Goal: Transaction & Acquisition: Purchase product/service

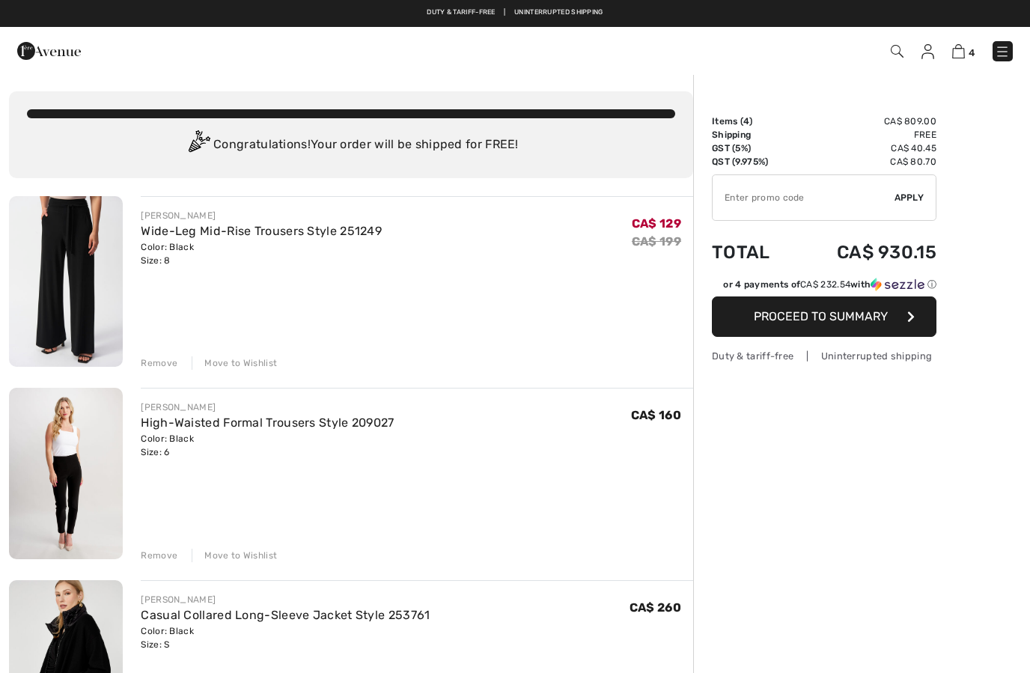
click at [892, 49] on img at bounding box center [897, 51] width 13 height 13
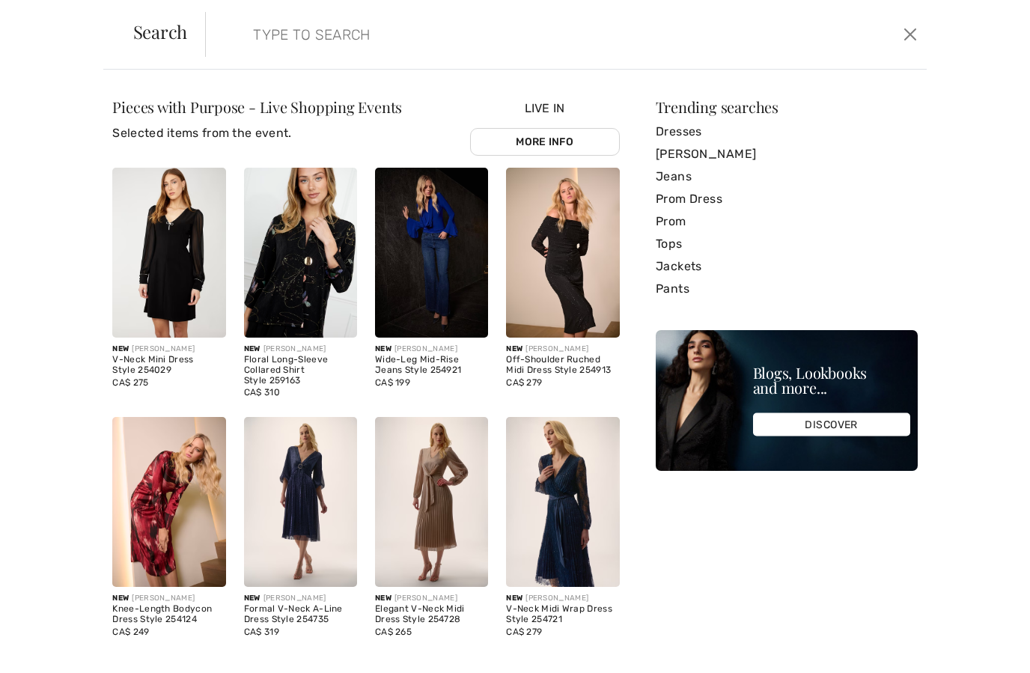
click at [318, 4] on div "Search Clear" at bounding box center [515, 35] width 824 height 70
click at [277, 37] on input "search" at bounding box center [488, 34] width 493 height 45
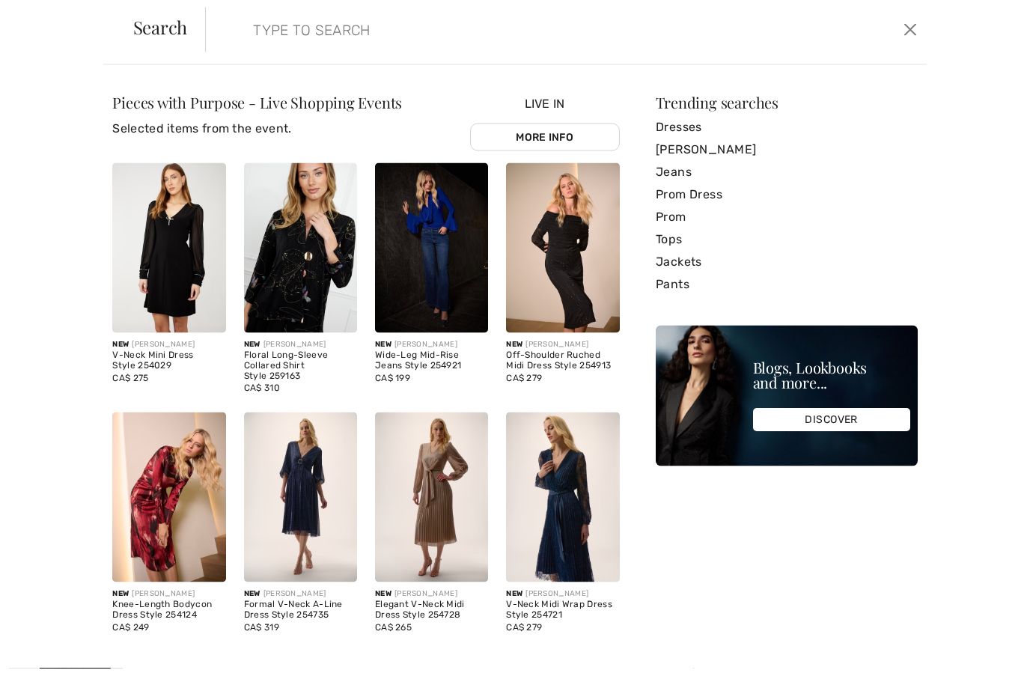
click at [268, 33] on input "search" at bounding box center [488, 34] width 493 height 45
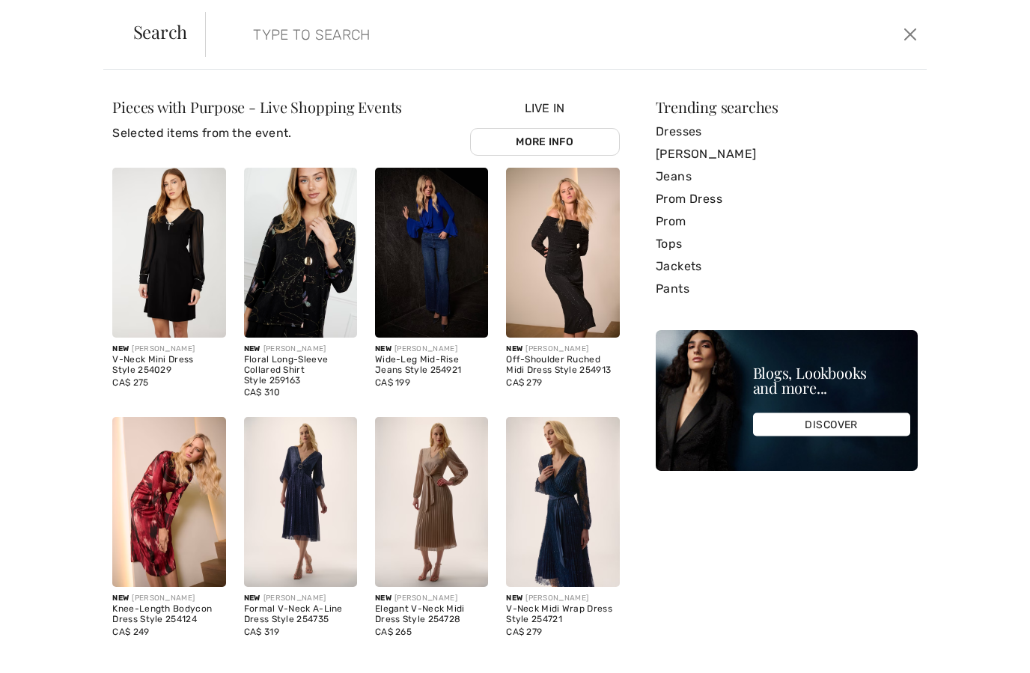
type input "3"
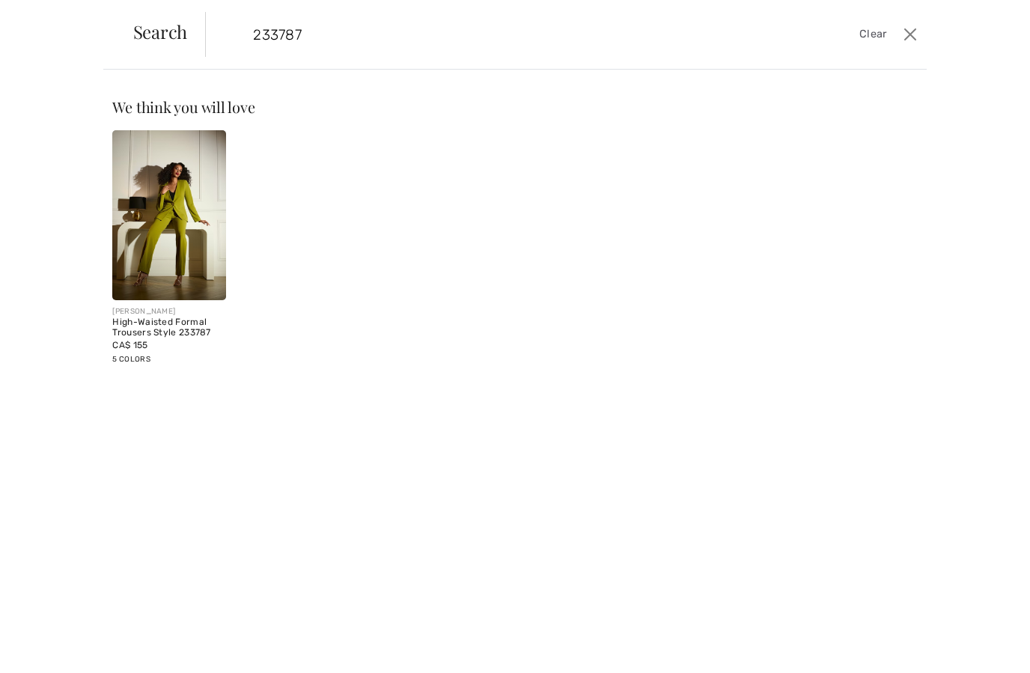
type input "233787"
click at [165, 231] on img at bounding box center [168, 215] width 113 height 170
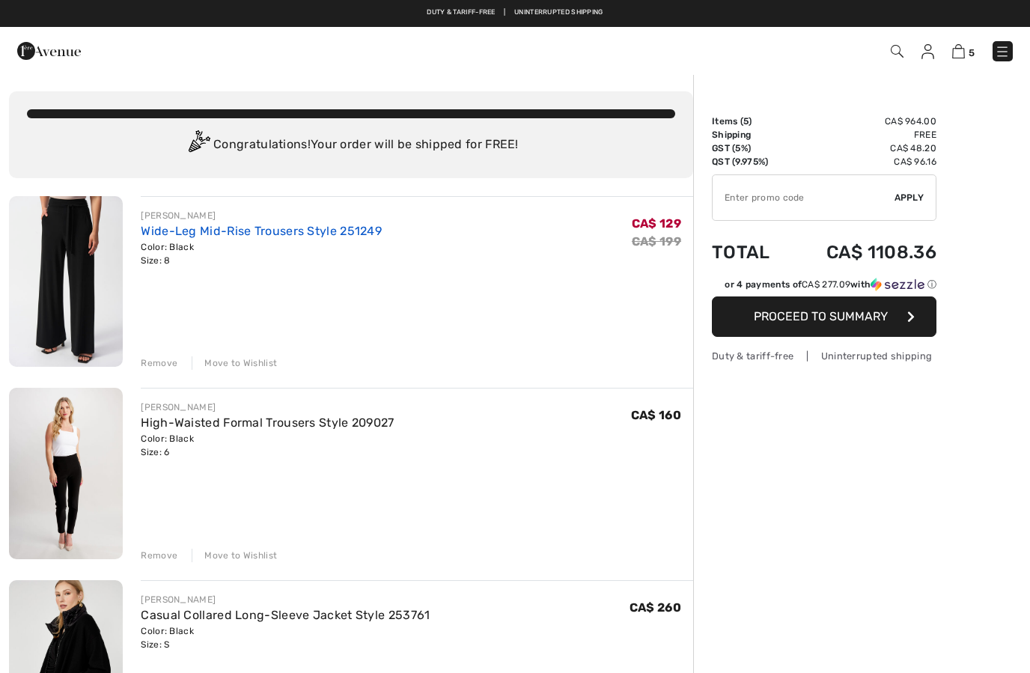
click at [321, 231] on link "Wide-Leg Mid-Rise Trousers Style 251249" at bounding box center [261, 231] width 241 height 14
click at [306, 237] on link "Wide-Leg Mid-Rise Trousers Style 251249" at bounding box center [261, 231] width 241 height 14
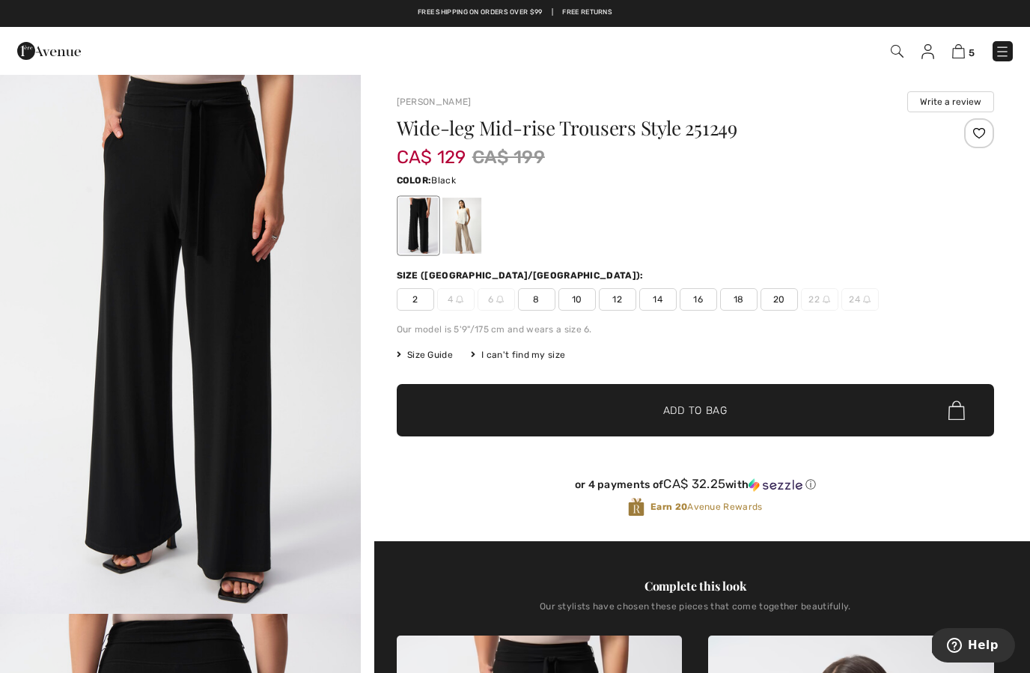
click at [451, 229] on div at bounding box center [461, 226] width 39 height 56
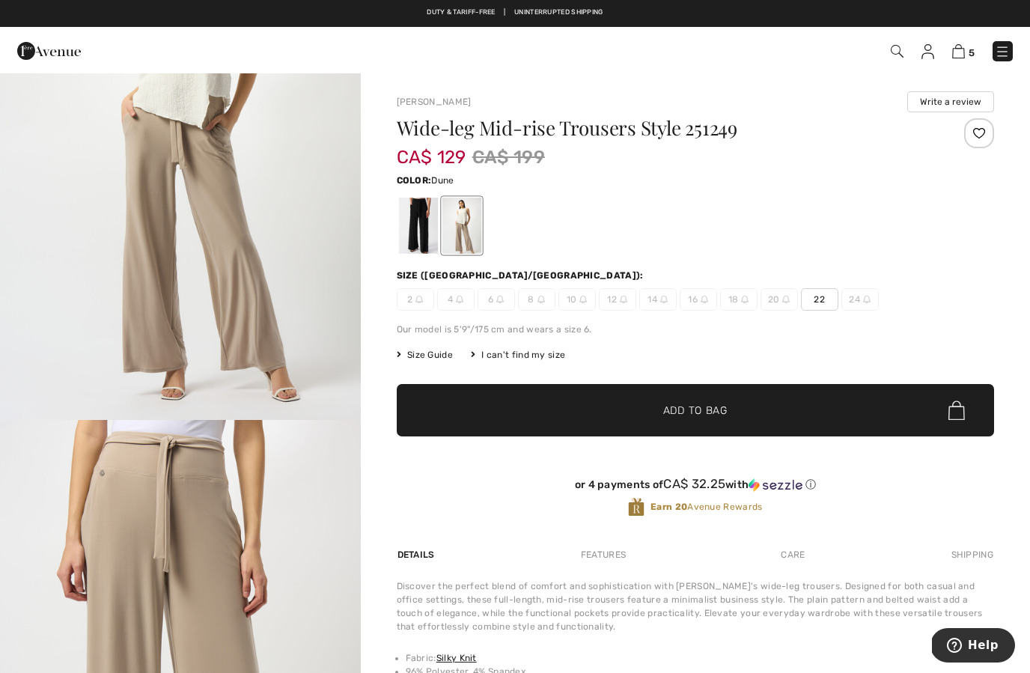
scroll to position [219, 0]
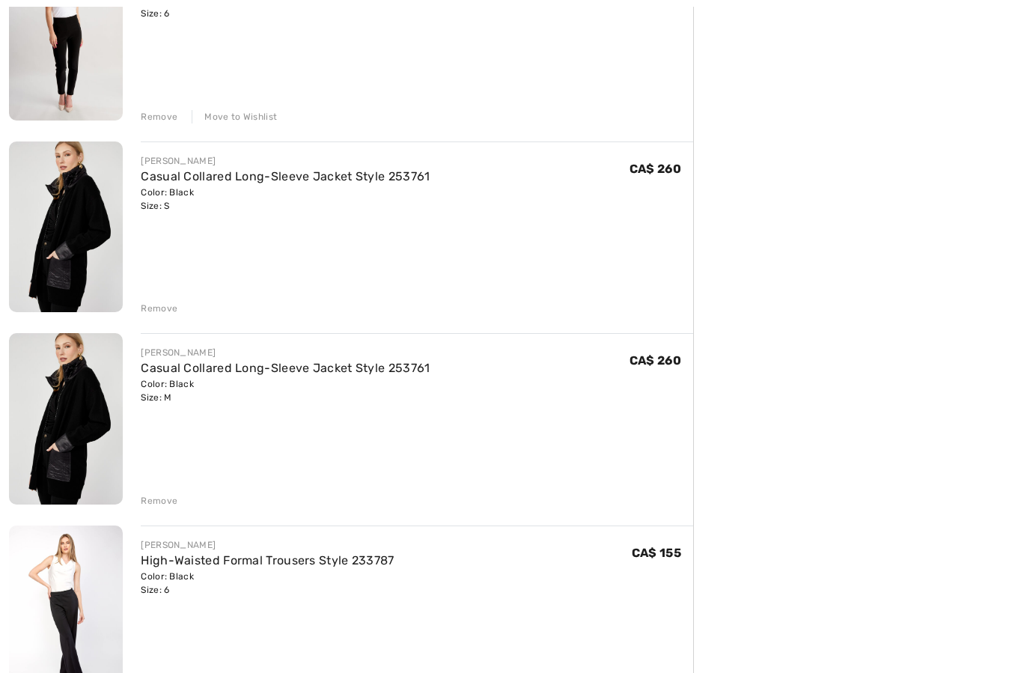
click at [150, 507] on div "Remove" at bounding box center [159, 501] width 37 height 13
